Goal: Task Accomplishment & Management: Complete application form

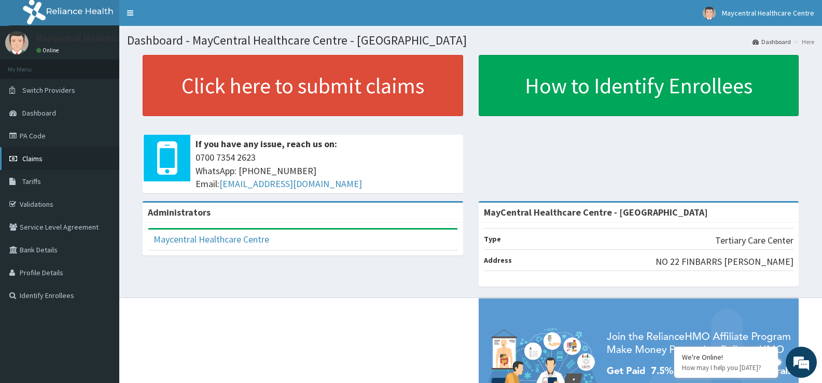
click at [32, 157] on span "Claims" at bounding box center [32, 158] width 20 height 9
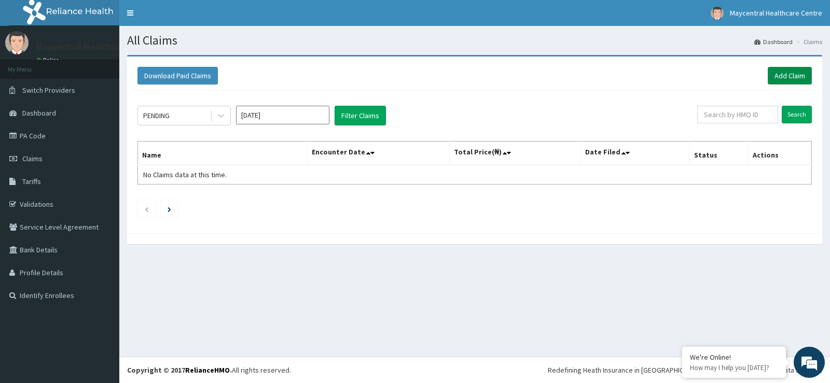
click at [790, 73] on link "Add Claim" at bounding box center [789, 76] width 44 height 18
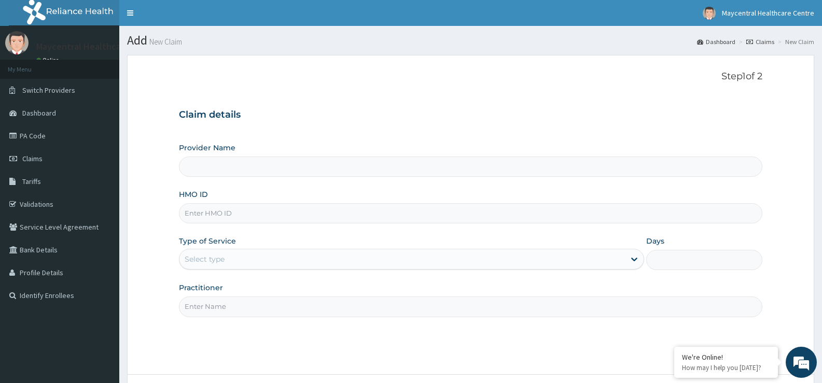
type input "MayCentral Healthcare Centre - Akoka"
click at [282, 214] on input "HMO ID" at bounding box center [470, 213] width 583 height 20
type input "SLB/11062/B"
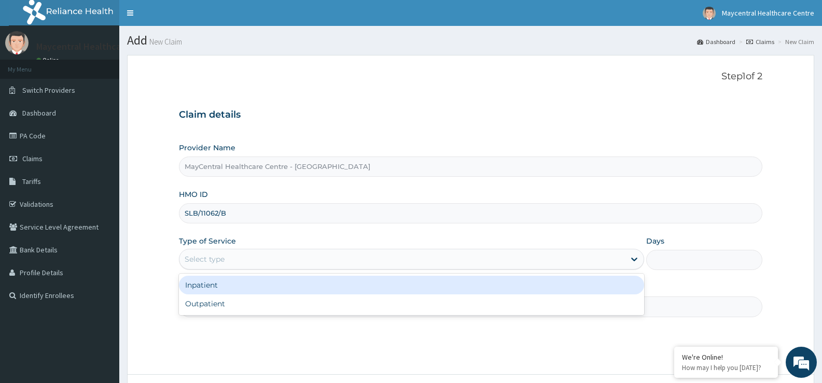
click at [295, 259] on div "Select type" at bounding box center [401, 259] width 445 height 17
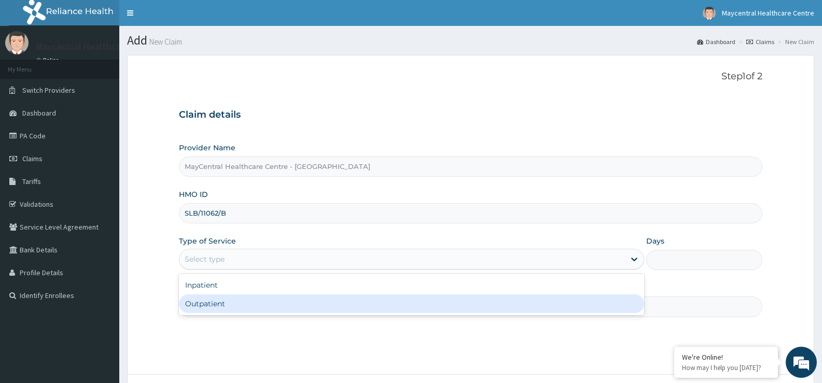
click at [289, 311] on div "Inpatient Outpatient" at bounding box center [411, 294] width 465 height 41
click at [293, 305] on div "Outpatient" at bounding box center [411, 304] width 465 height 19
type input "1"
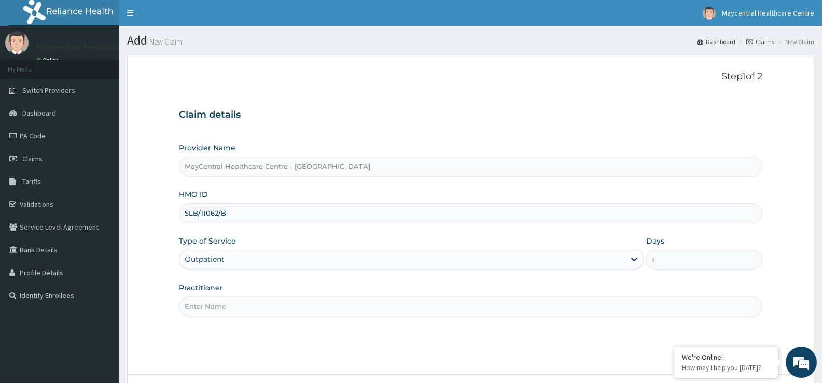
click at [289, 312] on input "Practitioner" at bounding box center [470, 307] width 583 height 20
click at [422, 312] on input "Practitioner" at bounding box center [470, 307] width 583 height 20
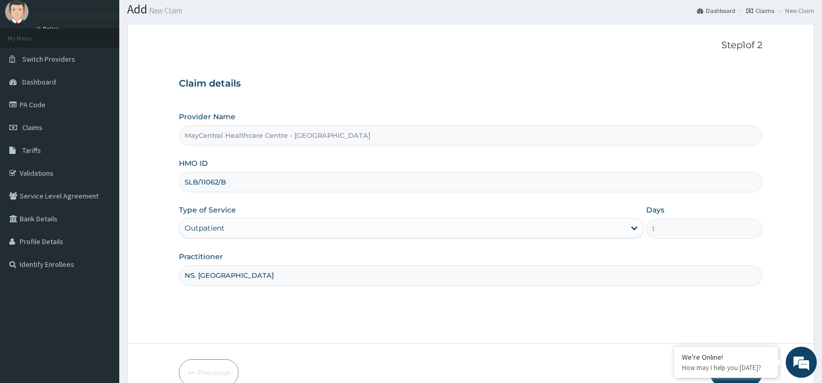
scroll to position [85, 0]
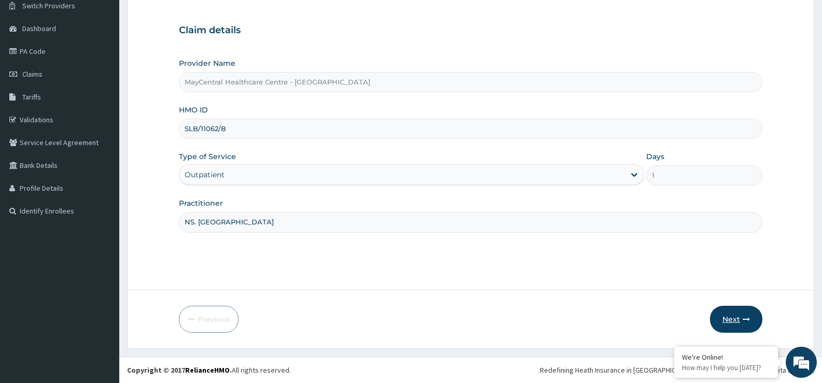
type input "NS. [GEOGRAPHIC_DATA]"
click at [730, 316] on button "Next" at bounding box center [736, 319] width 52 height 27
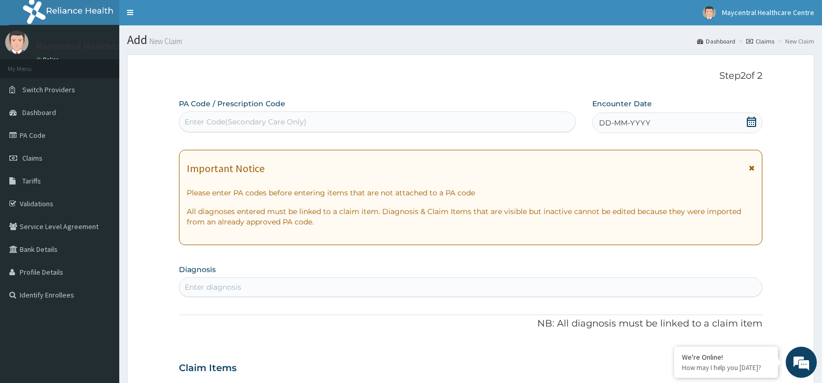
scroll to position [0, 0]
drag, startPoint x: 362, startPoint y: 107, endPoint x: 363, endPoint y: 113, distance: 6.2
click at [362, 107] on div "PA Code / Prescription Code Enter Code(Secondary Care Only)" at bounding box center [377, 116] width 397 height 34
click at [360, 119] on div "Enter Code(Secondary Care Only)" at bounding box center [377, 122] width 396 height 17
type input "PA/72C3B7"
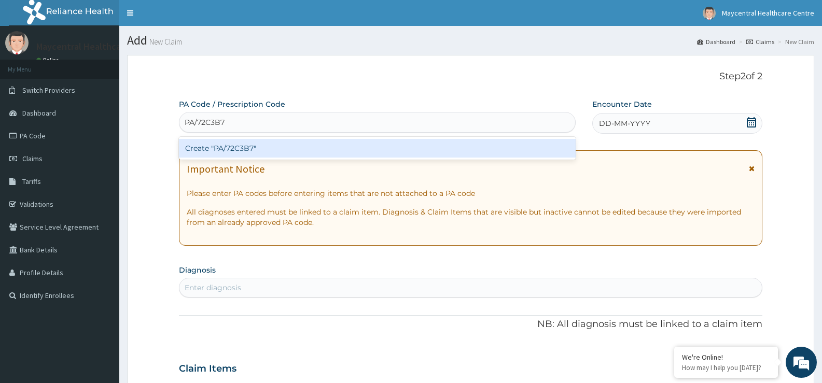
click at [338, 151] on div "Create "PA/72C3B7"" at bounding box center [377, 148] width 397 height 19
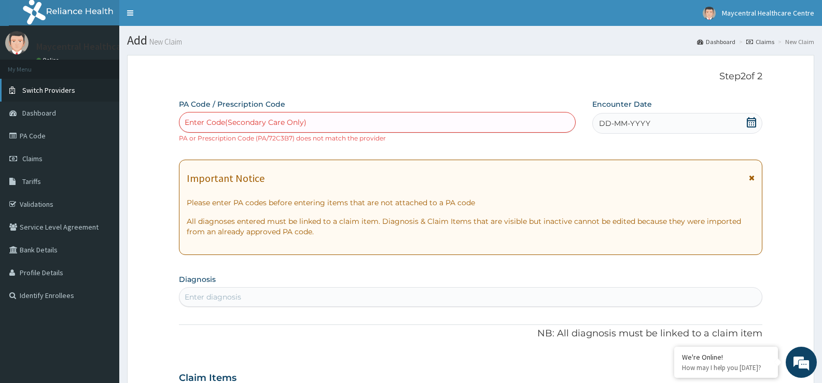
drag, startPoint x: 59, startPoint y: 92, endPoint x: 44, endPoint y: 90, distance: 14.6
click at [44, 90] on span "Switch Providers" at bounding box center [48, 90] width 53 height 9
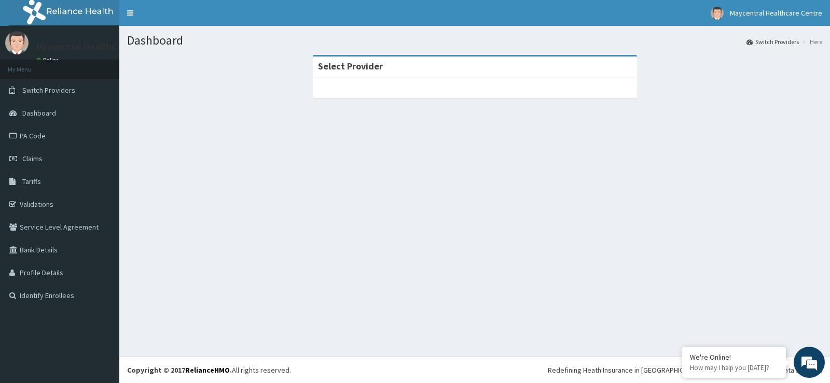
click at [233, 107] on div "Select Provider" at bounding box center [474, 82] width 695 height 54
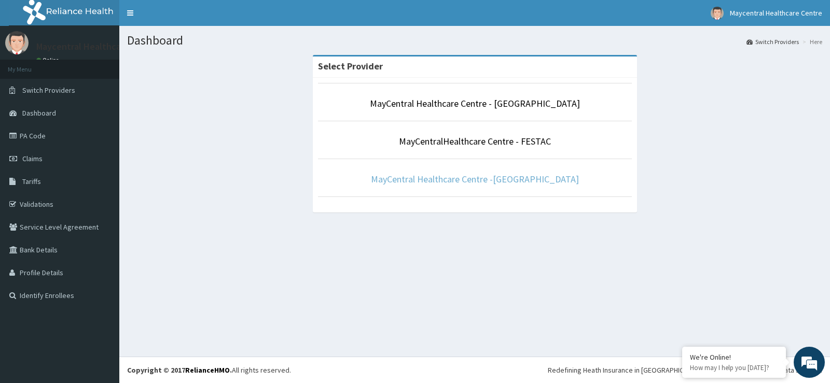
click at [476, 180] on link "MayCentral Healthcare Centre -[GEOGRAPHIC_DATA]" at bounding box center [475, 179] width 208 height 12
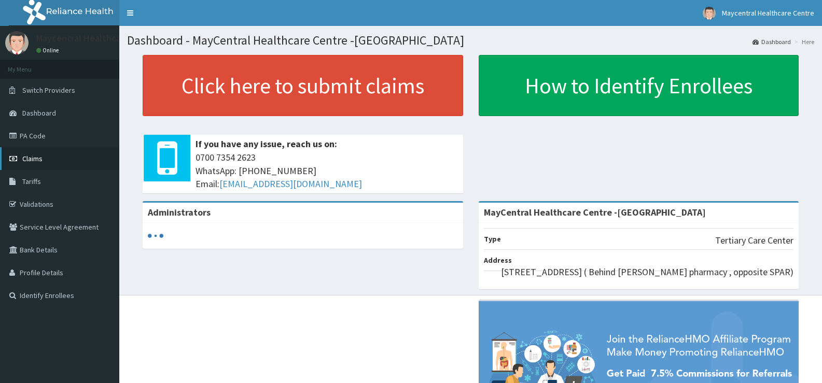
click at [43, 152] on link "Claims" at bounding box center [59, 158] width 119 height 23
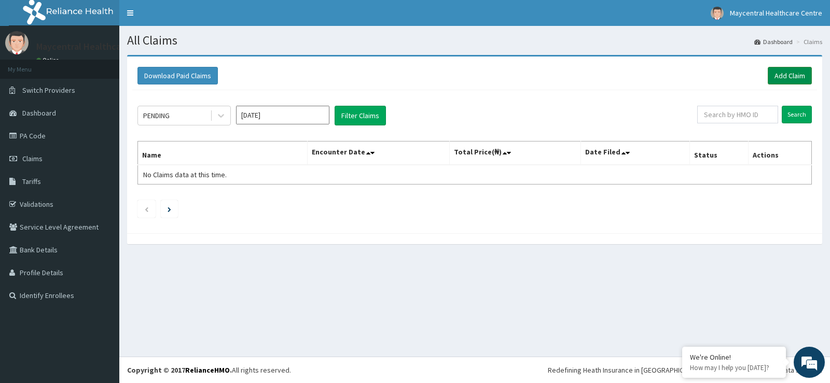
click at [787, 79] on link "Add Claim" at bounding box center [789, 76] width 44 height 18
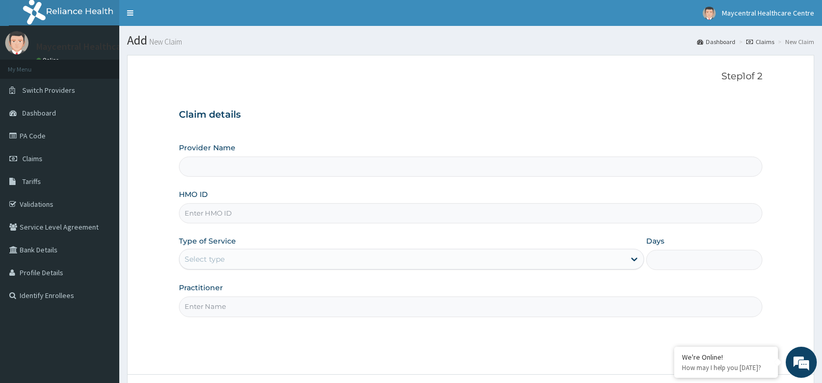
click at [246, 165] on input "Provider Name" at bounding box center [470, 167] width 583 height 20
click at [241, 220] on input "HMO ID" at bounding box center [470, 213] width 583 height 20
type input "SLB/1"
type input "MayCentral Healthcare Centre -Ikoyi"
type input "SLB/11062/B"
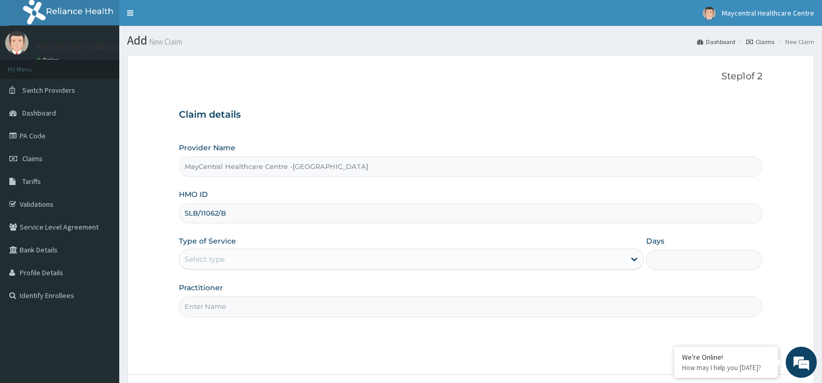
click at [285, 262] on div "Select type" at bounding box center [401, 259] width 445 height 17
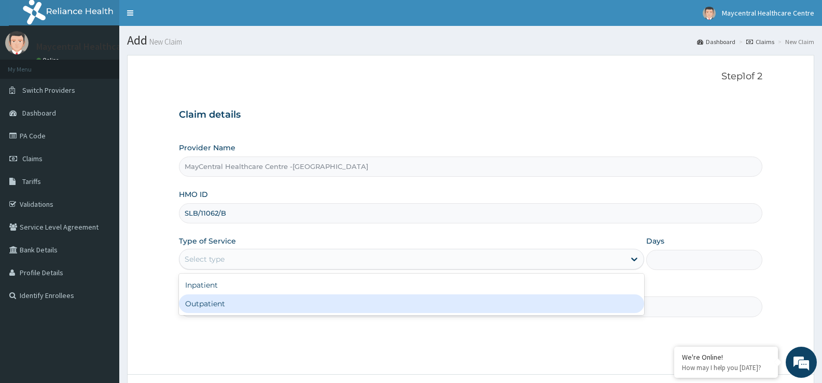
click at [313, 304] on div "Outpatient" at bounding box center [411, 304] width 465 height 19
type input "1"
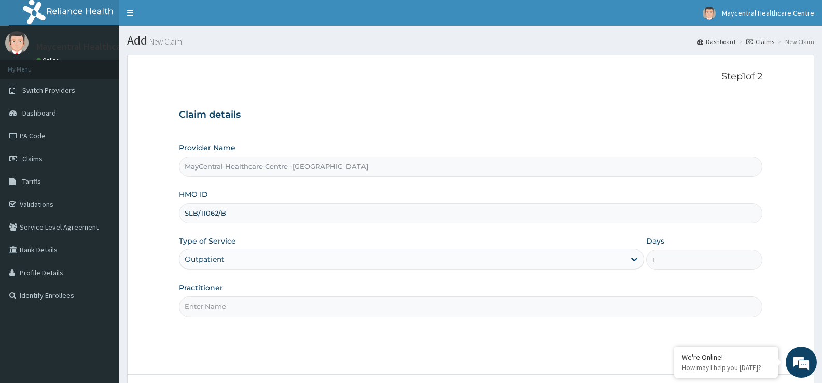
drag, startPoint x: 387, startPoint y: 312, endPoint x: 394, endPoint y: 306, distance: 8.5
click at [390, 309] on input "Practitioner" at bounding box center [470, 307] width 583 height 20
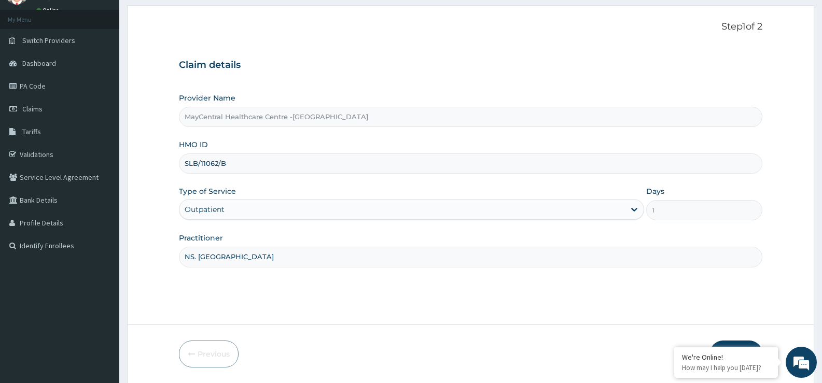
scroll to position [85, 0]
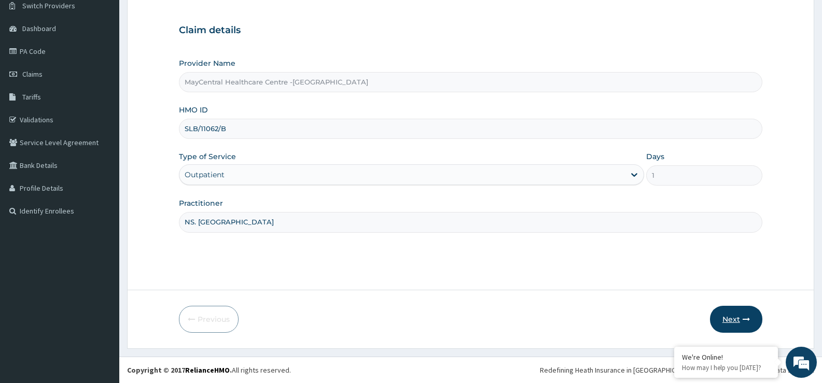
type input "NS. CHIDINMA"
click at [735, 322] on button "Next" at bounding box center [736, 319] width 52 height 27
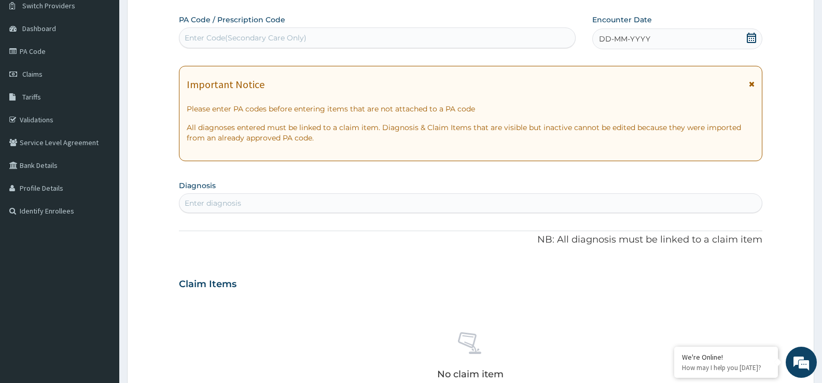
click at [229, 35] on div "Enter Code(Secondary Care Only)" at bounding box center [246, 38] width 122 height 10
type input "PA/72C3B7"
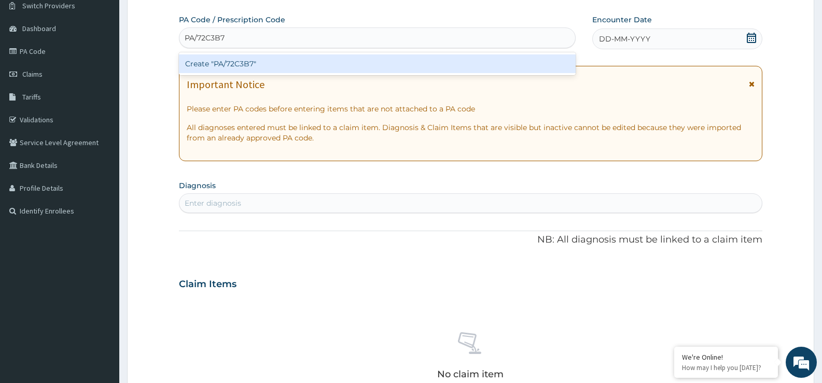
click at [230, 65] on div "Create "PA/72C3B7"" at bounding box center [377, 63] width 397 height 19
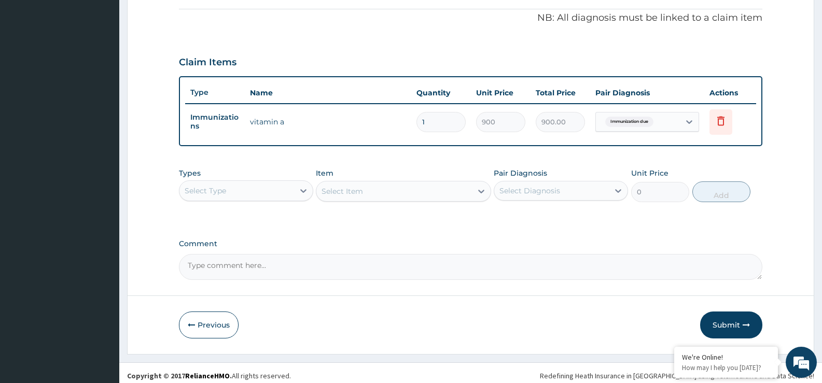
scroll to position [315, 0]
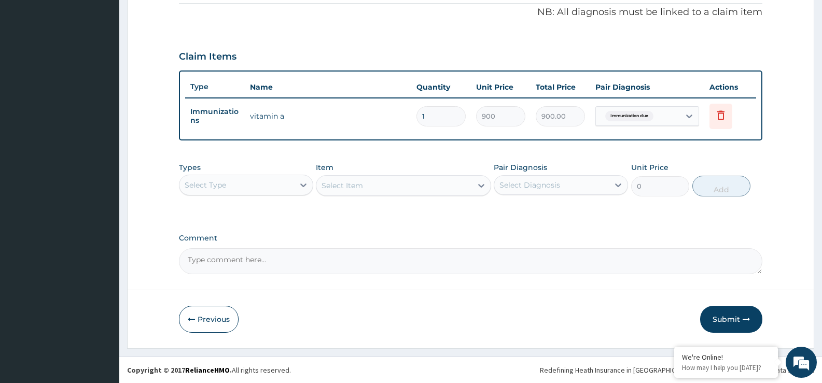
click at [737, 319] on button "Submit" at bounding box center [731, 319] width 62 height 27
